Goal: Information Seeking & Learning: Learn about a topic

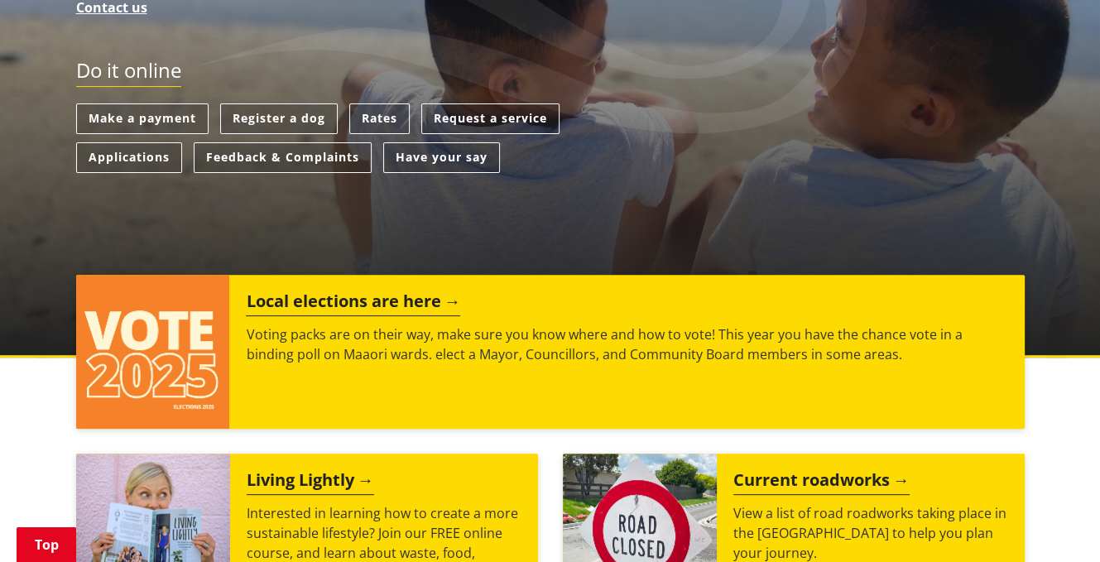
scroll to position [496, 0]
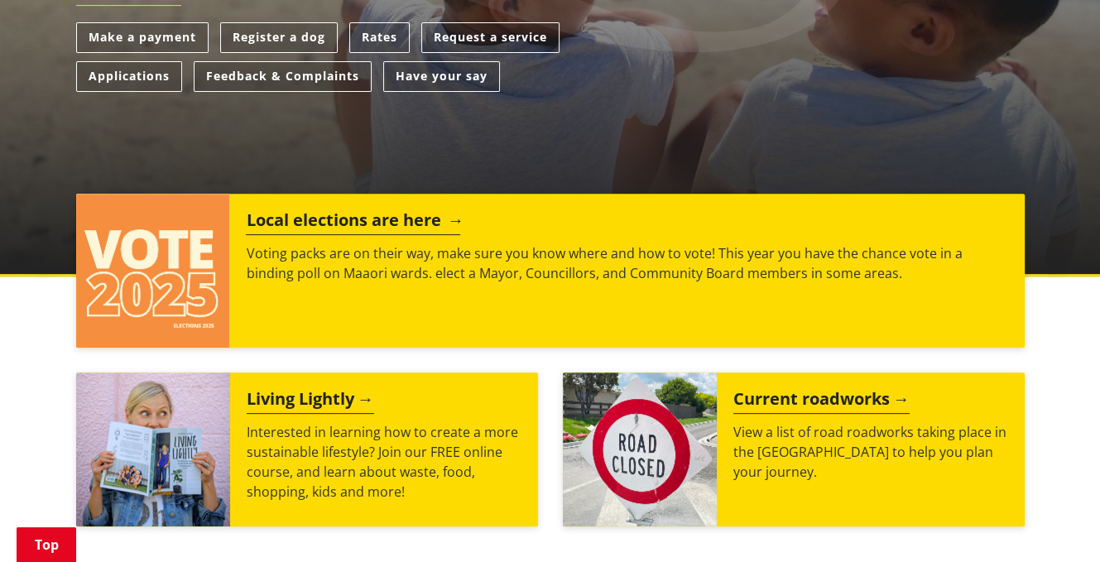
click at [332, 222] on h2 "Local elections are here" at bounding box center [353, 222] width 214 height 25
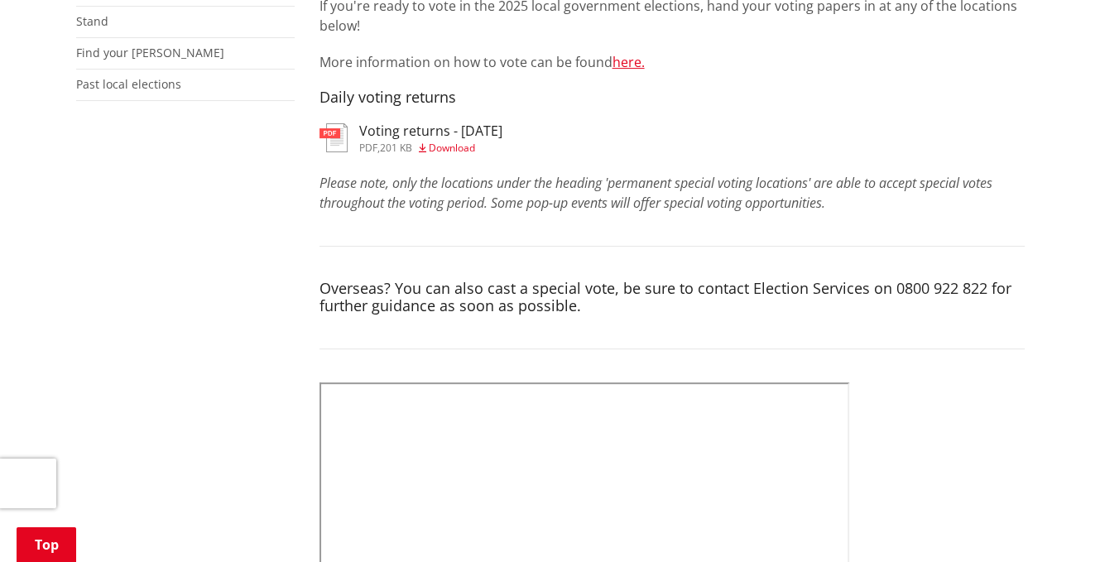
scroll to position [414, 0]
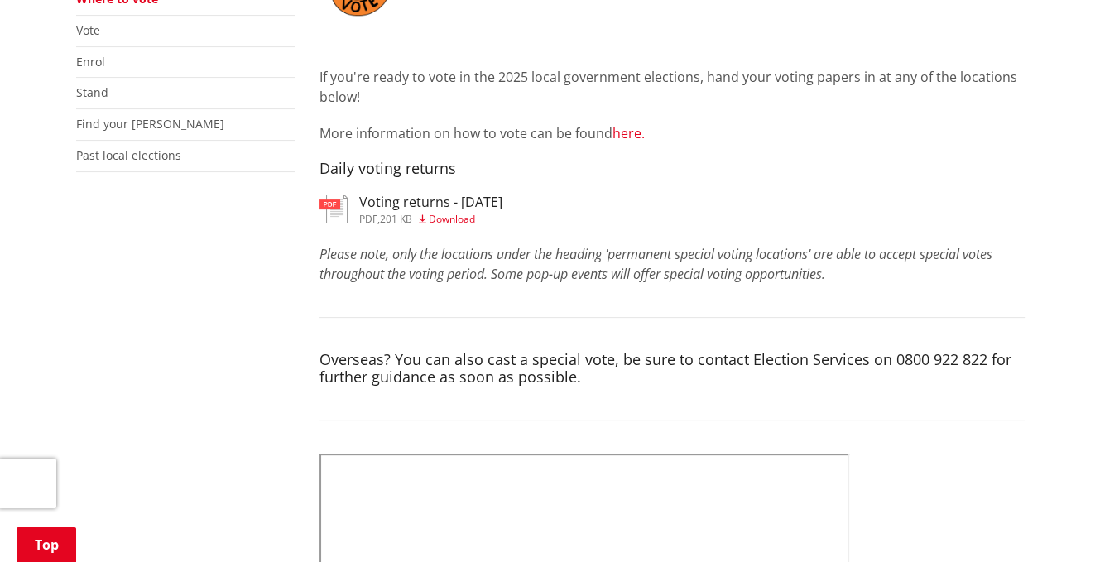
click at [621, 131] on link "here." at bounding box center [628, 133] width 32 height 18
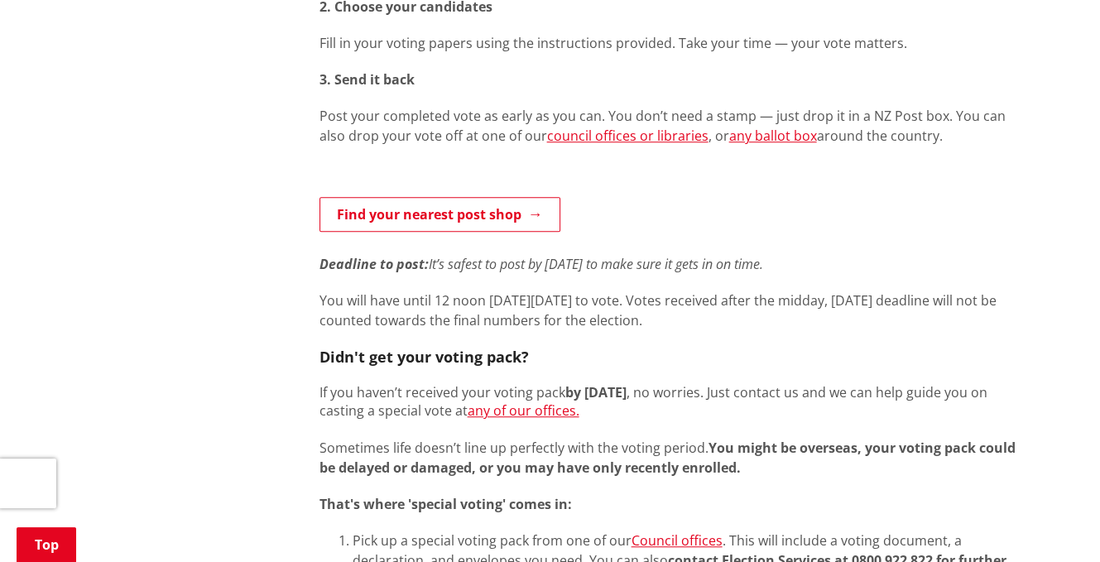
scroll to position [993, 0]
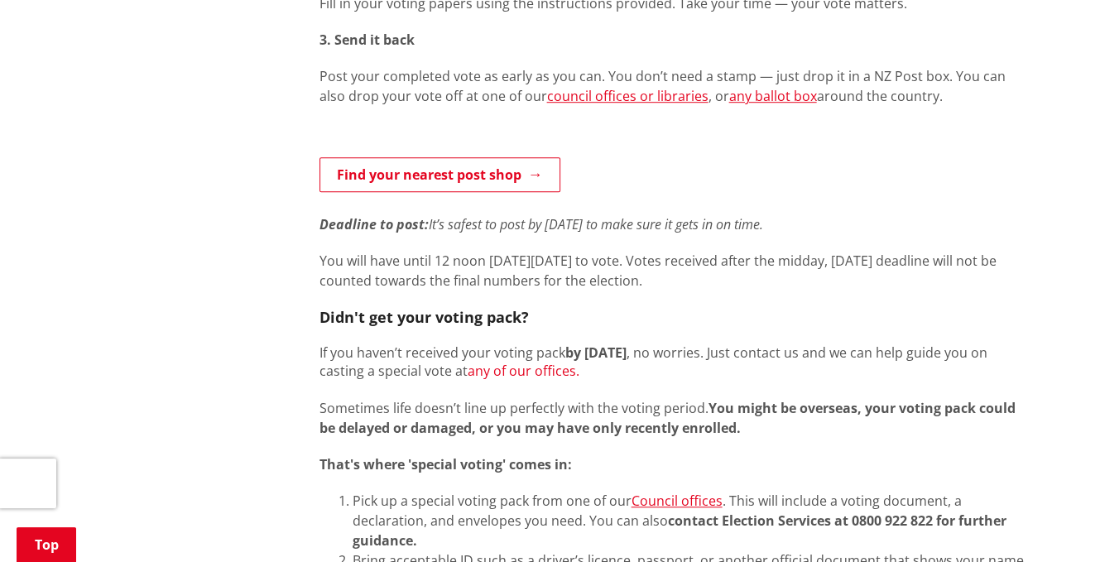
click at [533, 370] on link "any of our offices." at bounding box center [524, 371] width 112 height 18
